Goal: Transaction & Acquisition: Purchase product/service

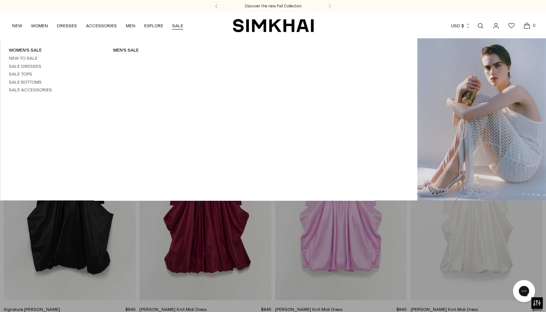
drag, startPoint x: 353, startPoint y: 128, endPoint x: 176, endPoint y: 25, distance: 204.9
click at [176, 25] on link "SALE" at bounding box center [177, 26] width 11 height 16
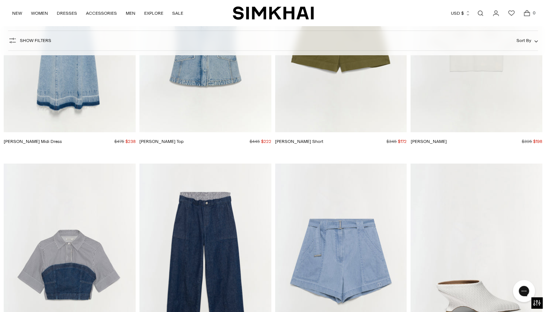
scroll to position [5059, 0]
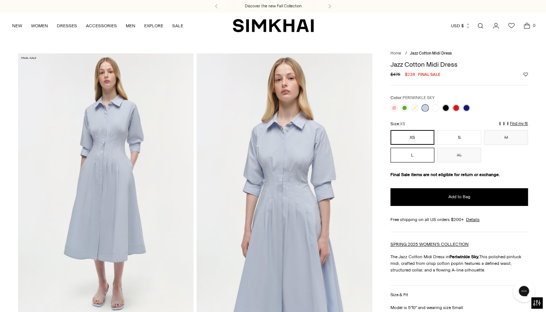
click at [410, 158] on button "L" at bounding box center [413, 155] width 44 height 15
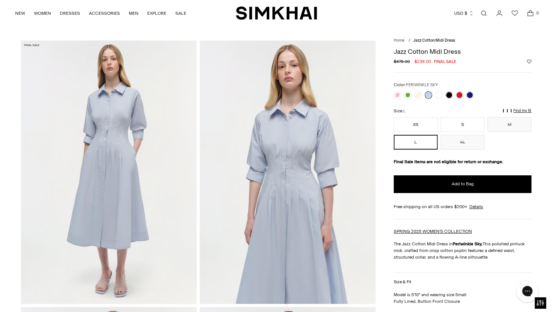
scroll to position [13, 0]
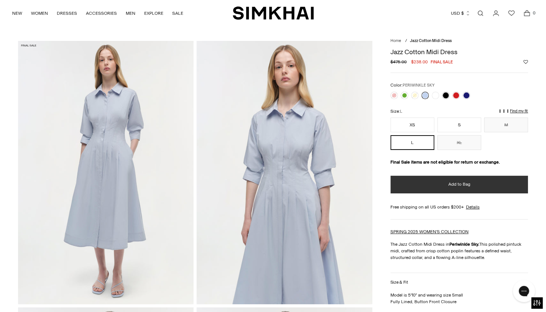
click at [467, 182] on span "Add to Bag" at bounding box center [459, 184] width 22 height 6
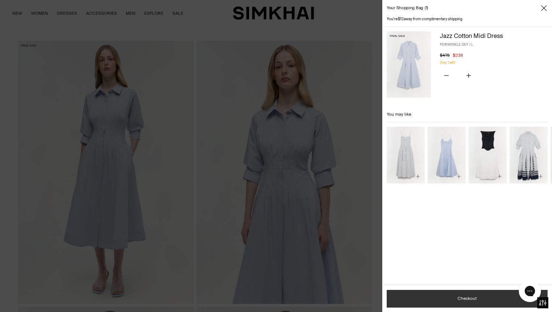
click at [473, 302] on button "Checkout" at bounding box center [466, 299] width 161 height 18
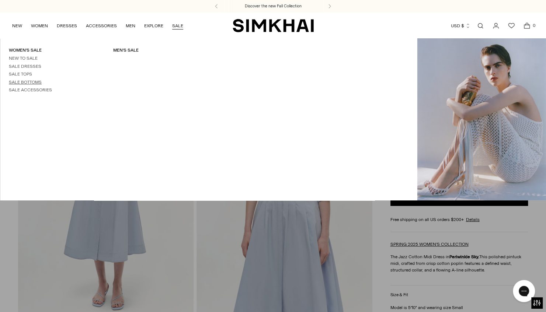
click at [34, 81] on link "Sale Bottoms" at bounding box center [25, 82] width 33 height 5
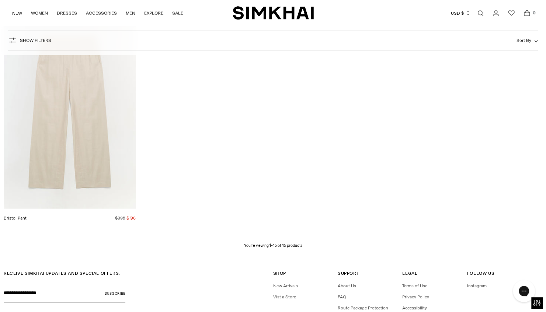
scroll to position [2592, 0]
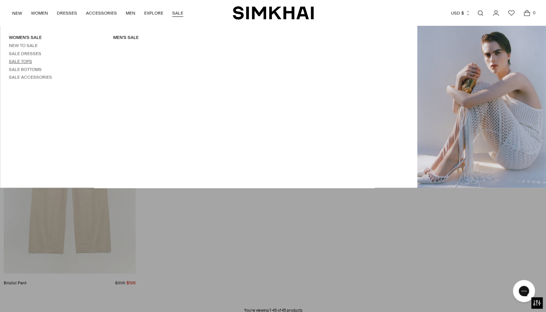
click at [26, 60] on link "Sale Tops" at bounding box center [20, 61] width 23 height 5
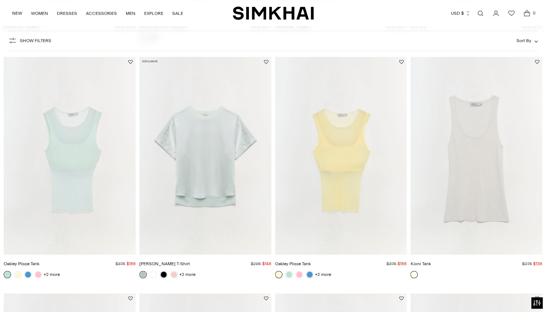
scroll to position [273, 0]
